Goal: Find specific page/section: Find specific page/section

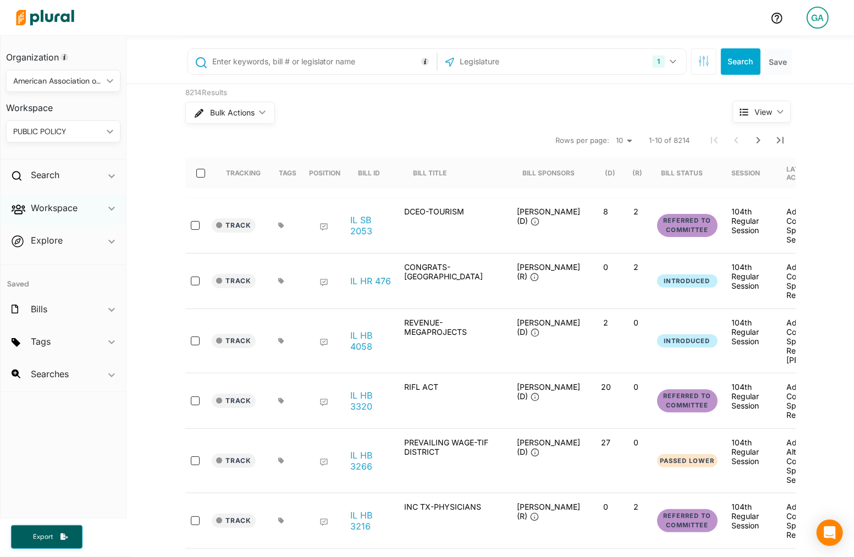
click at [90, 209] on div "Workspace ic_keyboard_arrow_down" at bounding box center [63, 210] width 125 height 30
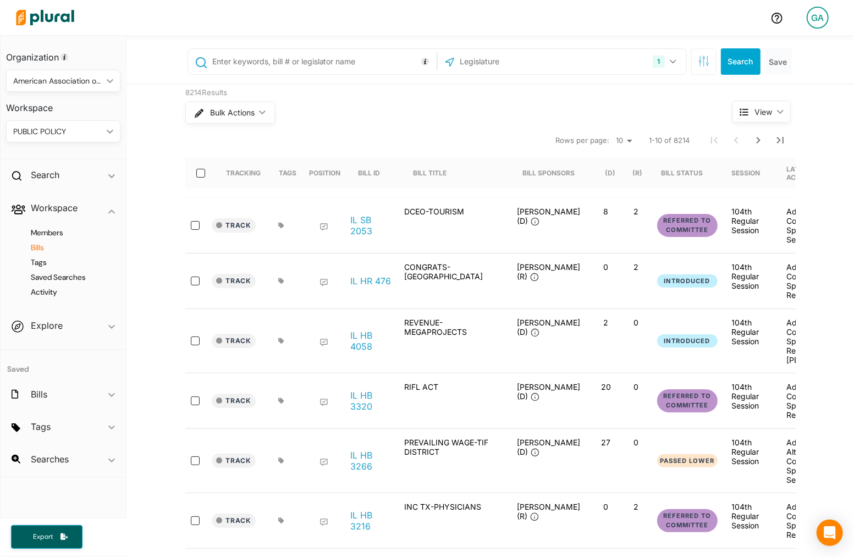
click at [42, 245] on h4 "Bills" at bounding box center [66, 248] width 98 height 10
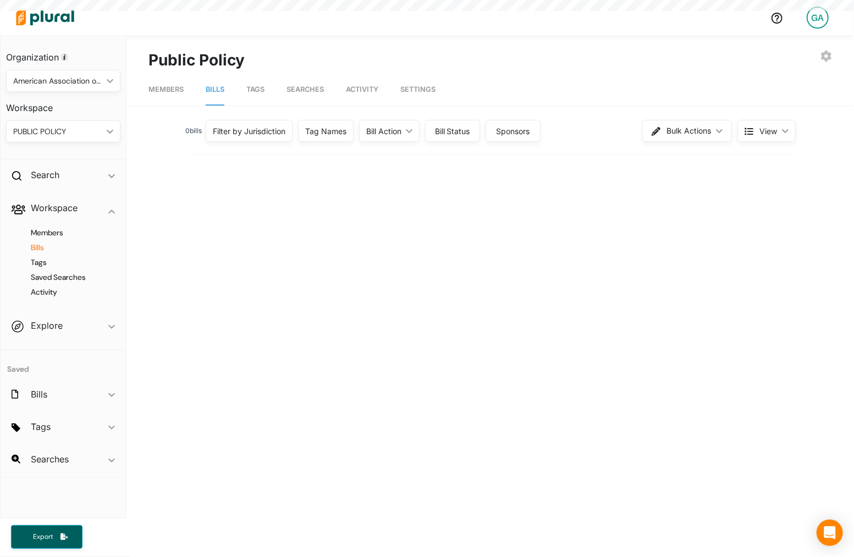
click at [97, 130] on div "PUBLIC POLICY" at bounding box center [57, 132] width 89 height 12
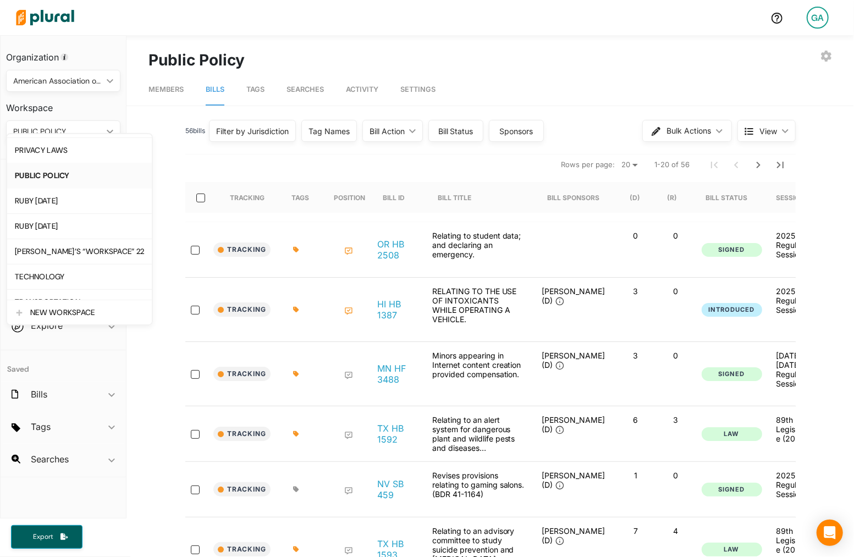
scroll to position [252, 0]
click at [90, 196] on div "RUBY [DATE]" at bounding box center [79, 198] width 129 height 9
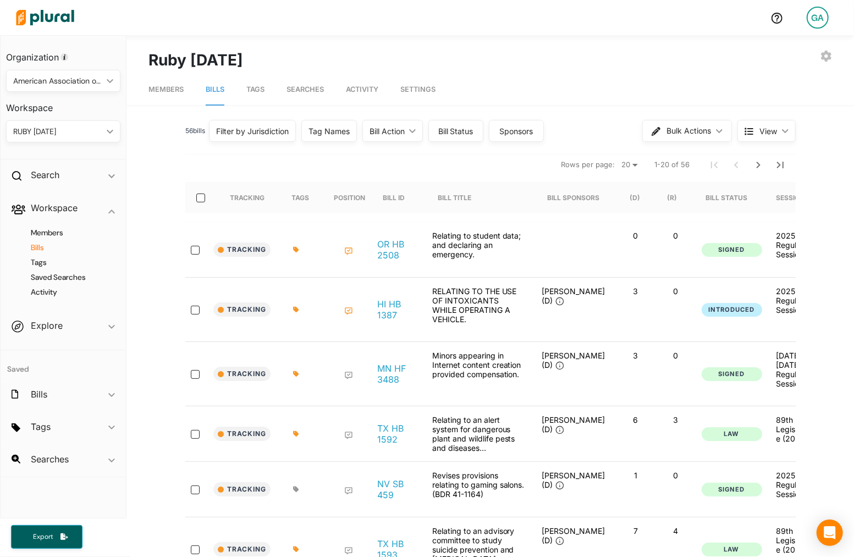
click at [821, 20] on div "GA" at bounding box center [818, 18] width 22 height 22
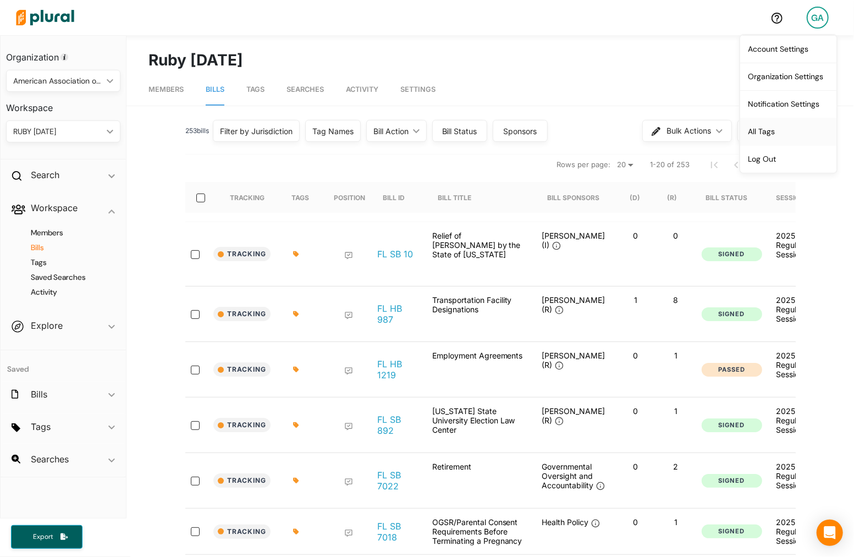
click at [774, 124] on link "All Tags" at bounding box center [788, 131] width 96 height 27
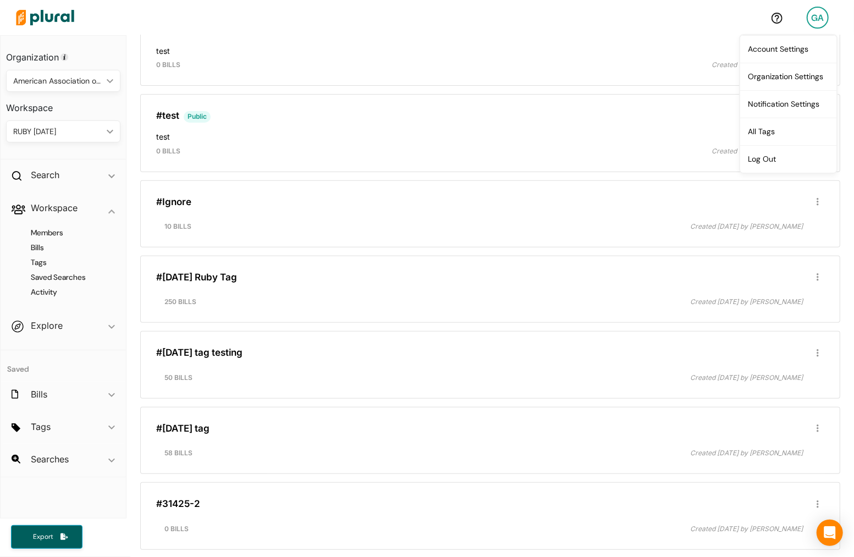
scroll to position [269, 0]
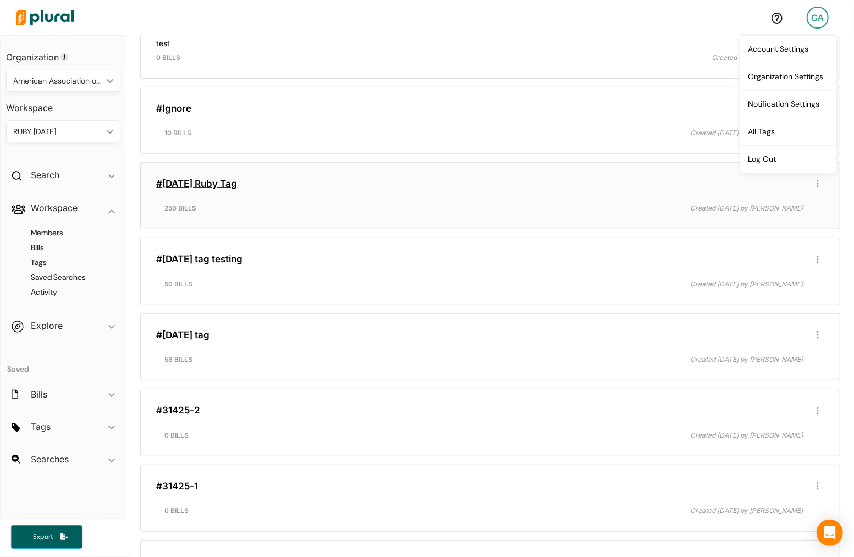
click at [220, 178] on link "#4/14/25 Ruby Tag" at bounding box center [196, 183] width 81 height 11
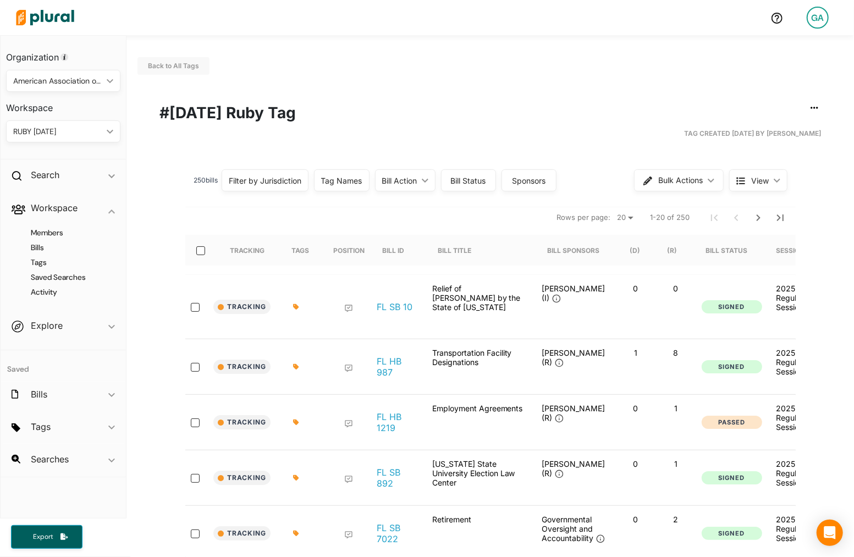
scroll to position [5, 0]
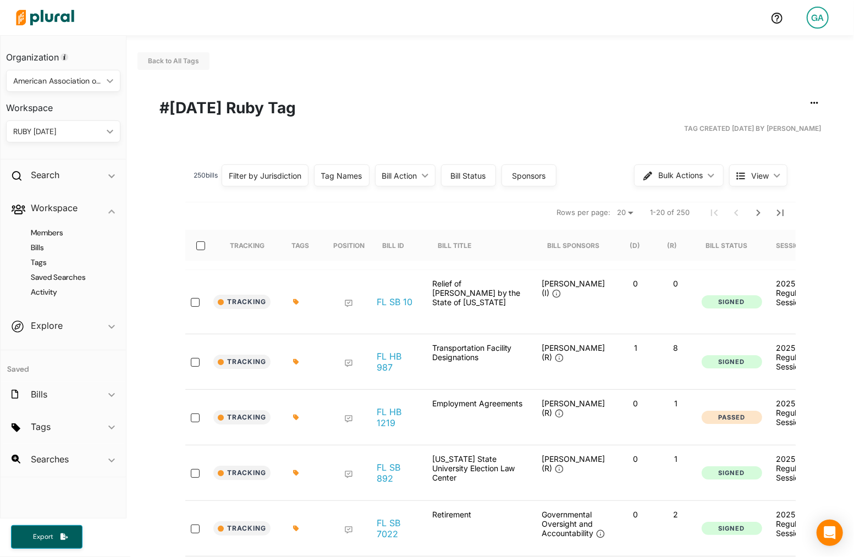
click at [826, 20] on div "GA" at bounding box center [818, 18] width 22 height 22
click at [779, 135] on link "All Tags" at bounding box center [788, 131] width 96 height 27
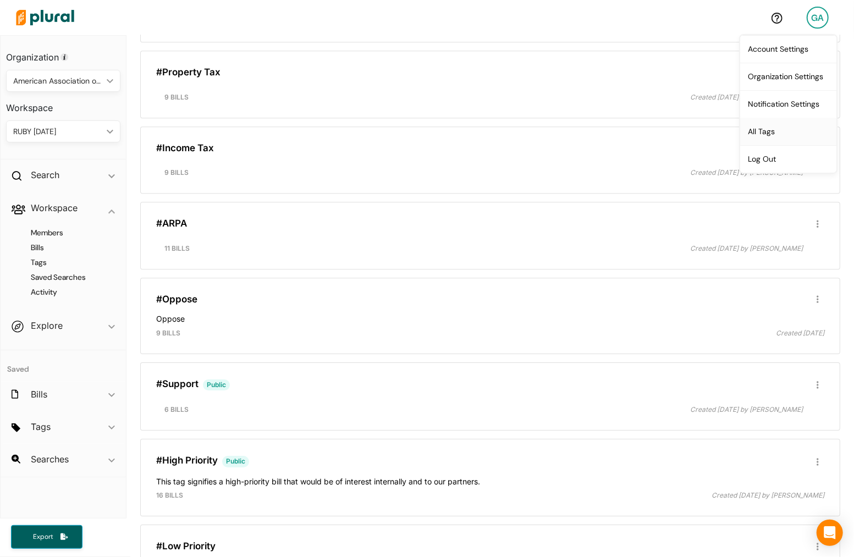
scroll to position [4597, 0]
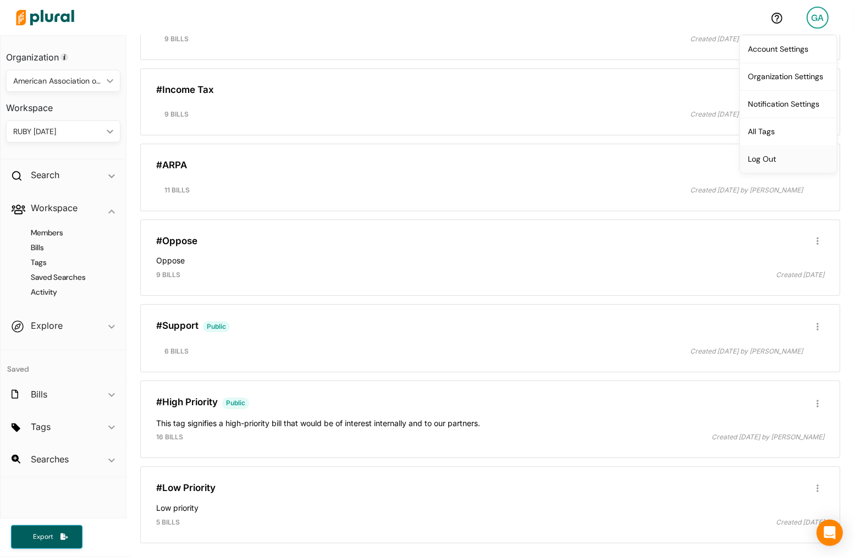
click at [794, 157] on link "Log Out" at bounding box center [788, 158] width 96 height 27
